Goal: Information Seeking & Learning: Learn about a topic

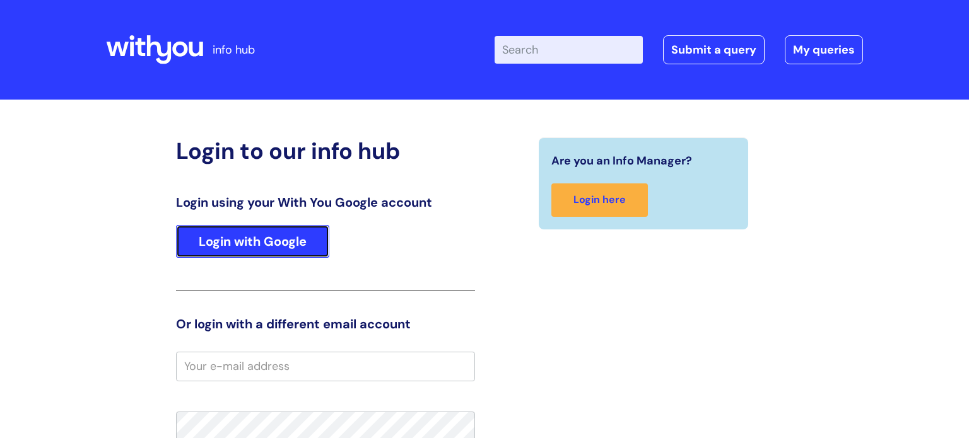
click at [237, 245] on link "Login with Google" at bounding box center [252, 241] width 153 height 33
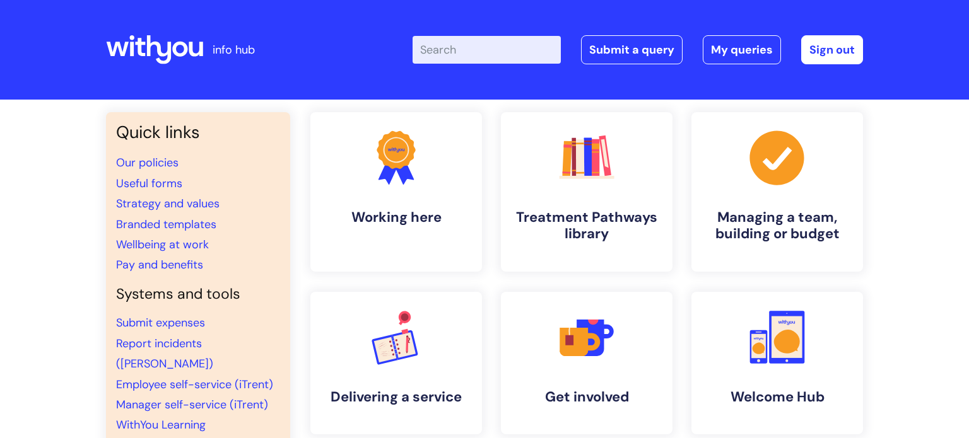
click at [473, 52] on input "Enter your search term here..." at bounding box center [487, 50] width 148 height 28
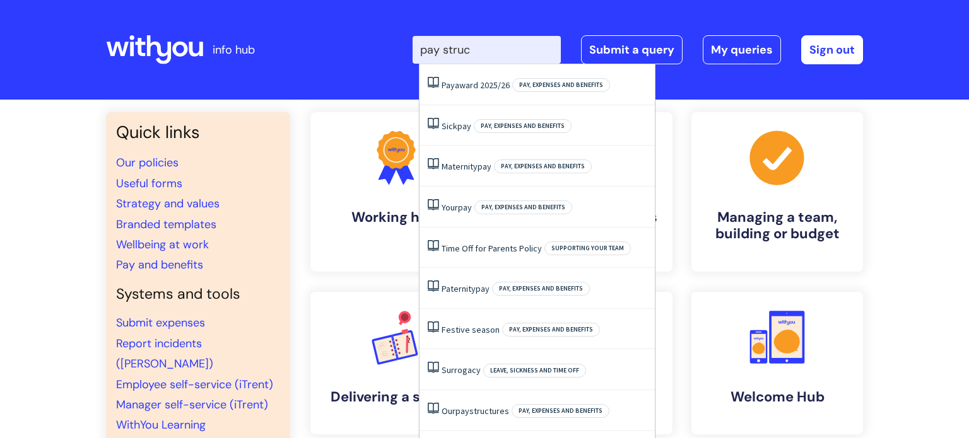
type input "pay struct"
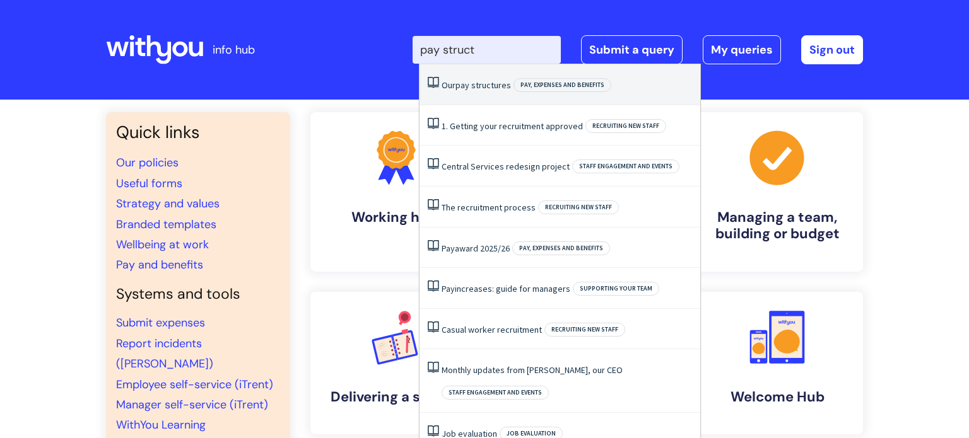
click at [477, 83] on span "structures" at bounding box center [491, 84] width 40 height 11
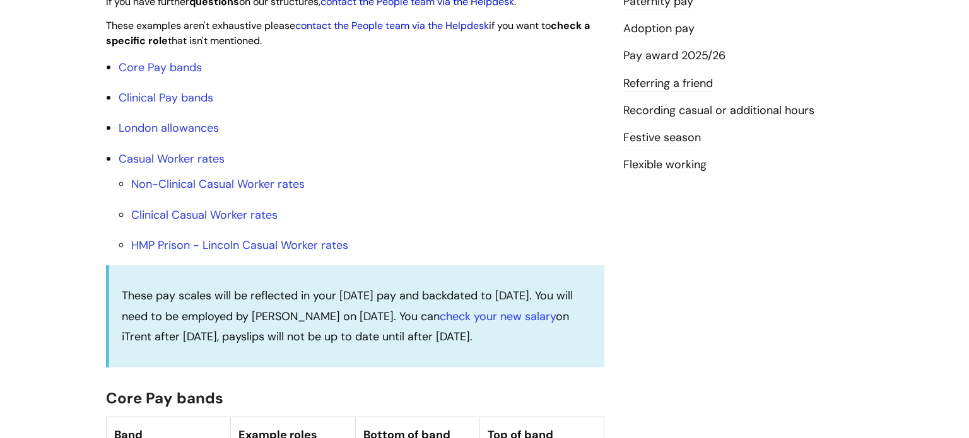
scroll to position [413, 0]
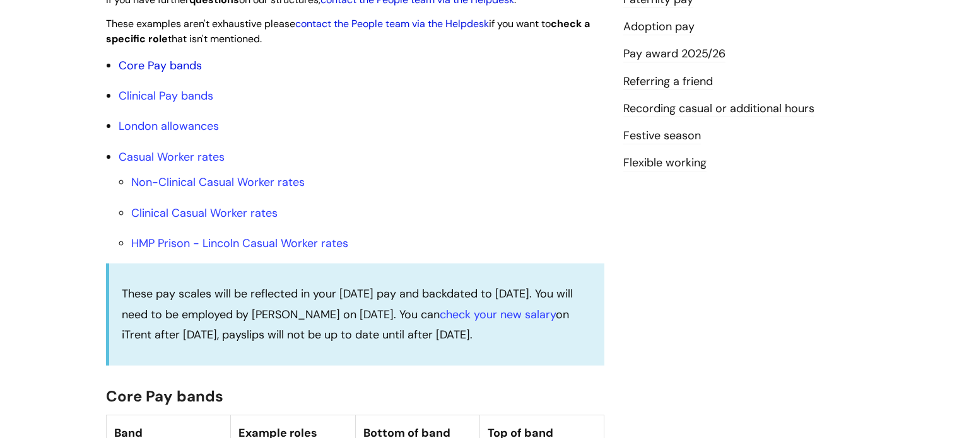
click at [187, 73] on link "Core Pay bands" at bounding box center [160, 65] width 83 height 15
click at [182, 73] on link "Core Pay bands" at bounding box center [160, 65] width 83 height 15
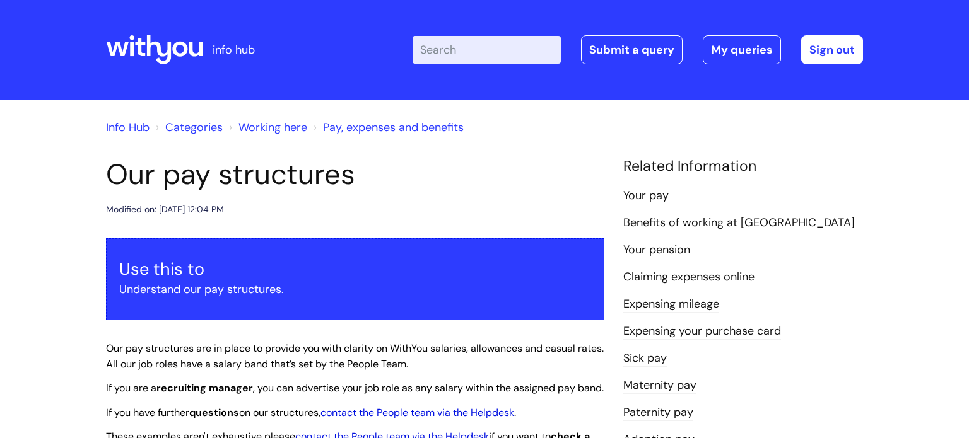
click at [471, 41] on input "Enter your search term here..." at bounding box center [487, 50] width 148 height 28
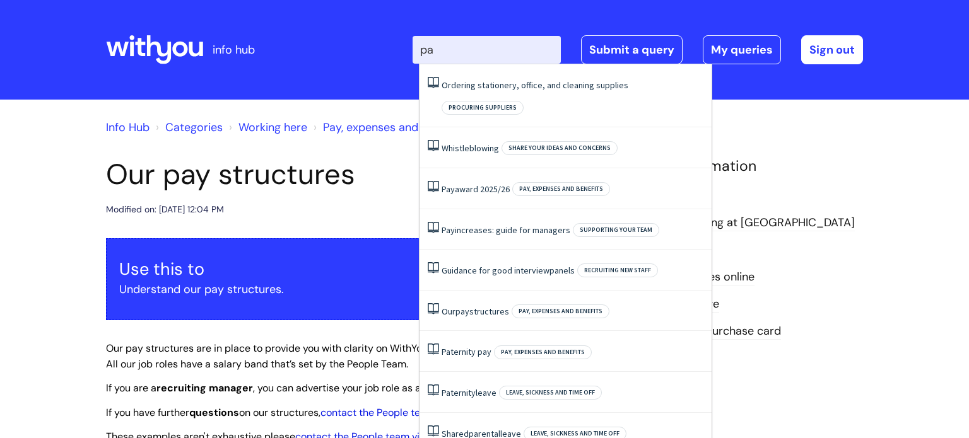
type input "pay"
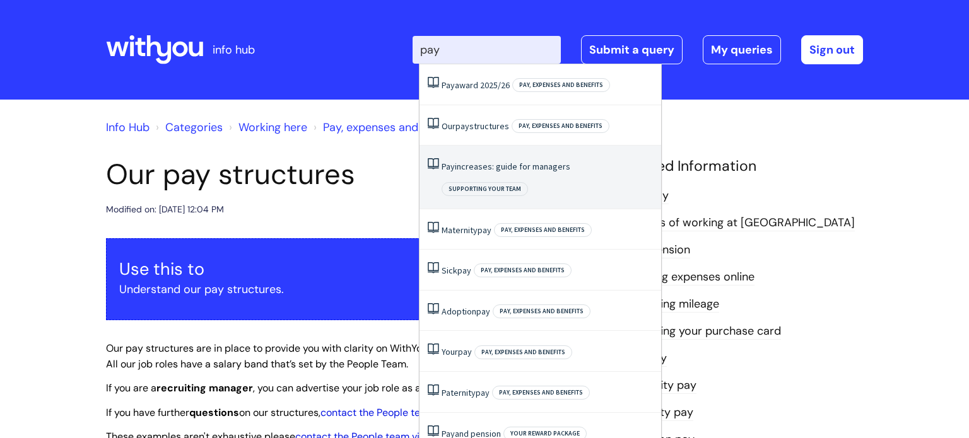
click at [507, 172] on link "Pay increases: guide for managers" at bounding box center [506, 166] width 129 height 11
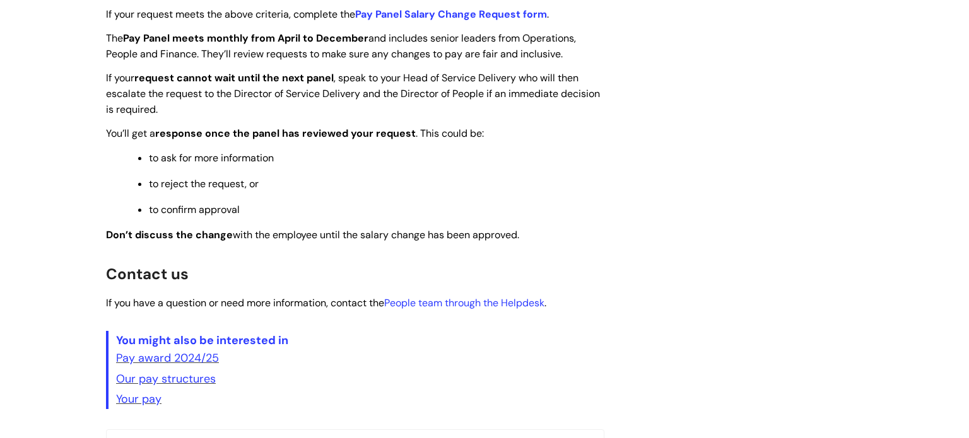
scroll to position [968, 0]
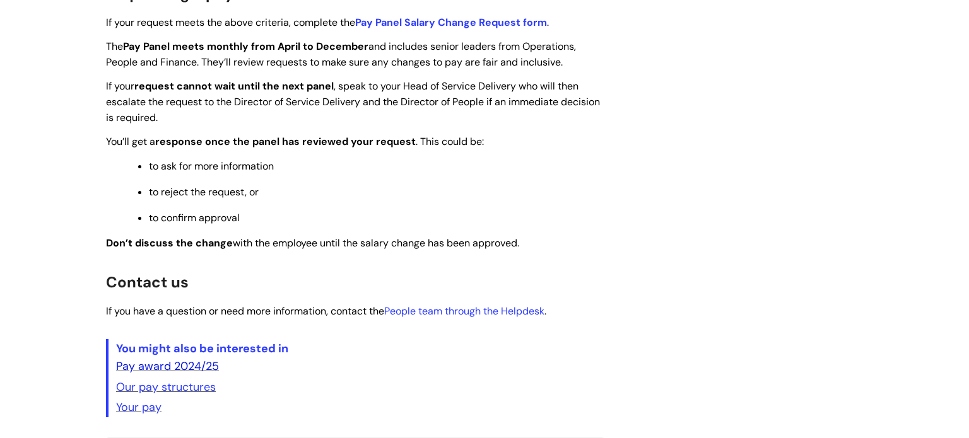
click at [198, 374] on link "Pay award 2024/25" at bounding box center [167, 366] width 103 height 15
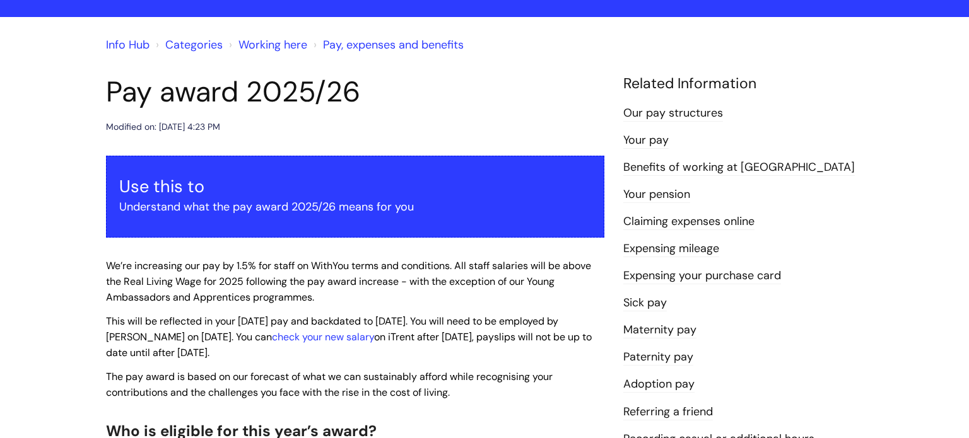
scroll to position [81, 0]
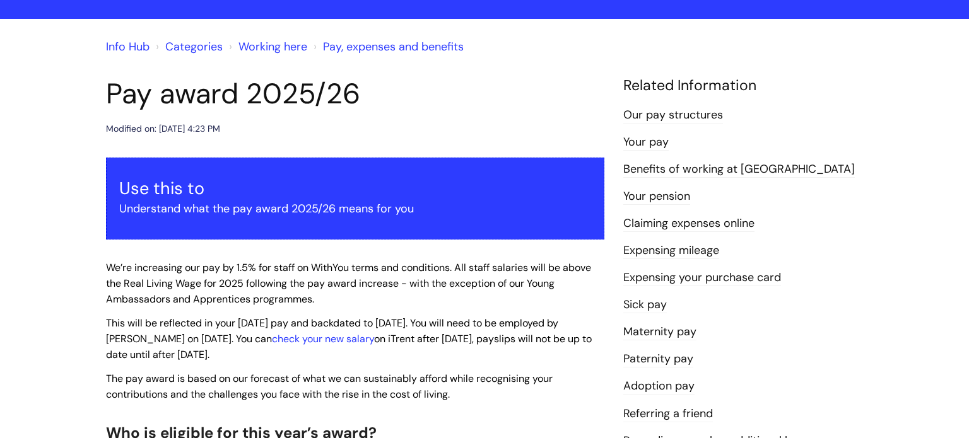
click at [658, 139] on link "Your pay" at bounding box center [645, 142] width 45 height 16
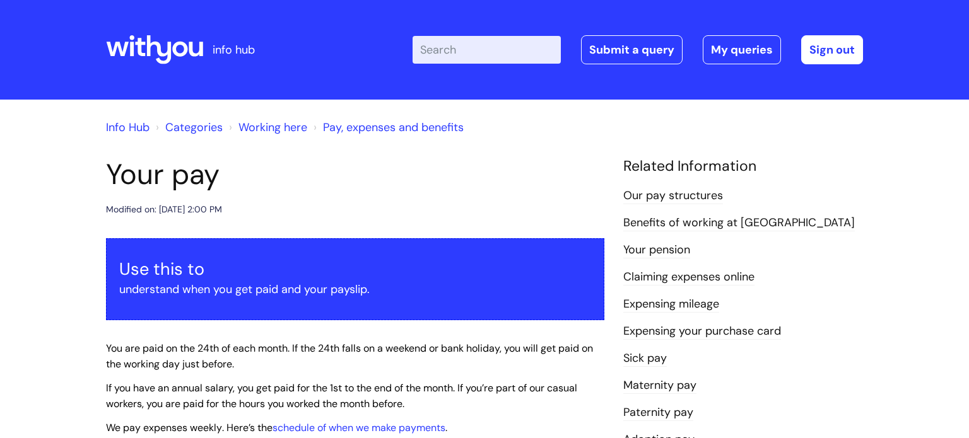
click at [429, 129] on link "Pay, expenses and benefits" at bounding box center [393, 127] width 141 height 15
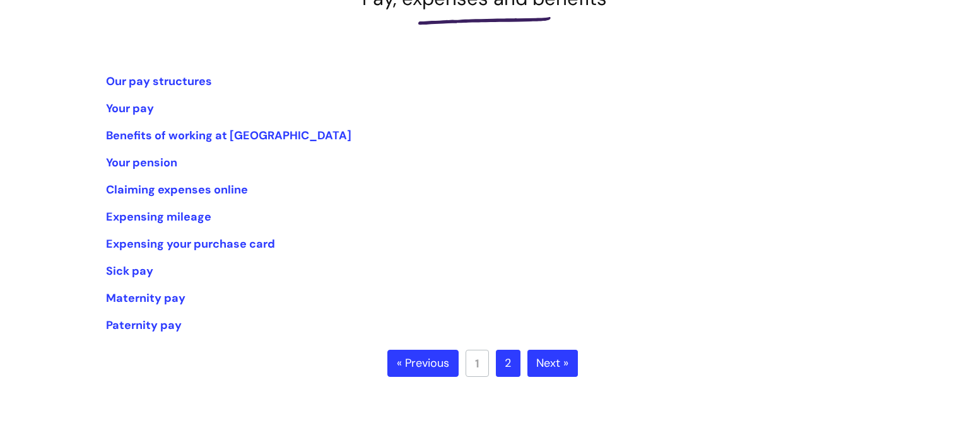
scroll to position [211, 0]
click at [132, 110] on link "Your pay" at bounding box center [130, 109] width 48 height 15
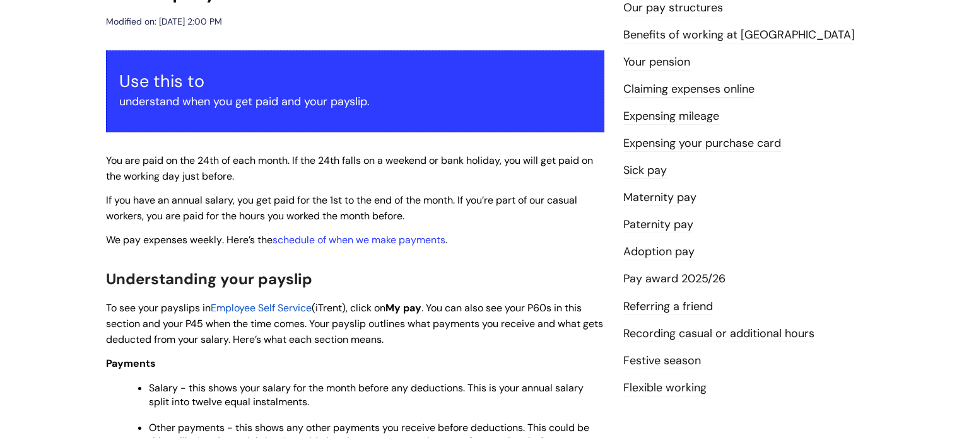
scroll to position [189, 0]
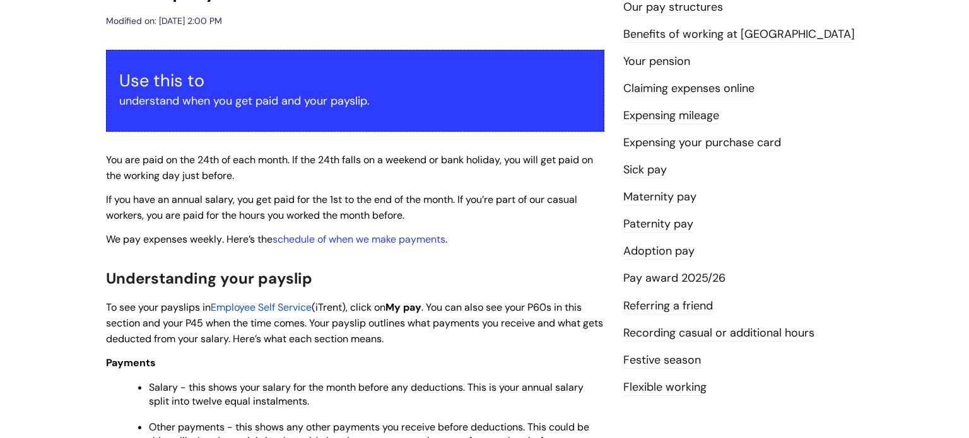
click at [708, 278] on link "Pay award 2025/26" at bounding box center [674, 279] width 102 height 16
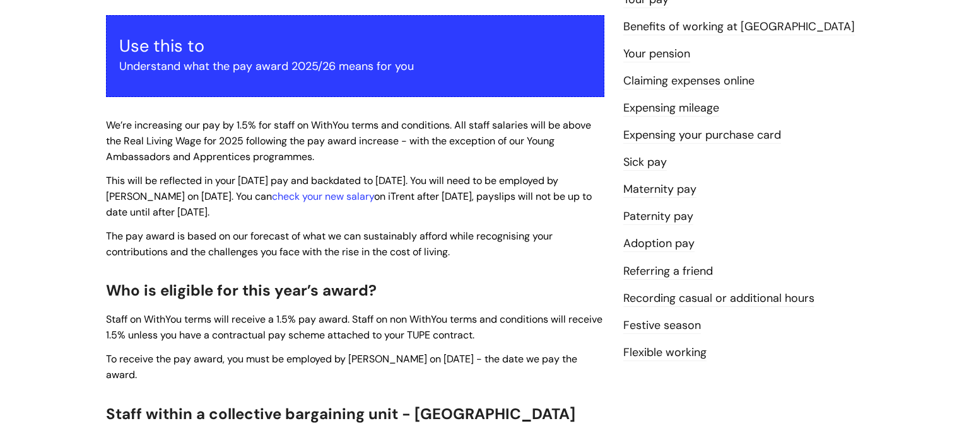
scroll to position [224, 0]
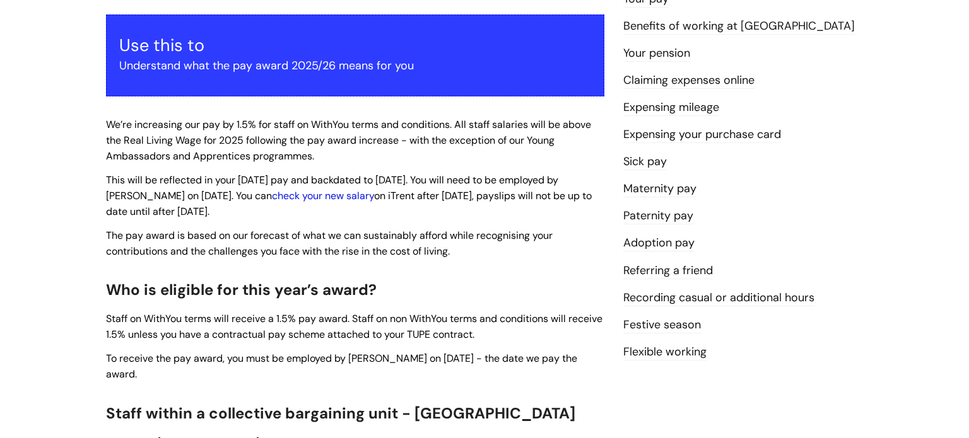
click at [341, 196] on link "check your new salary" at bounding box center [323, 195] width 102 height 13
